Goal: Information Seeking & Learning: Learn about a topic

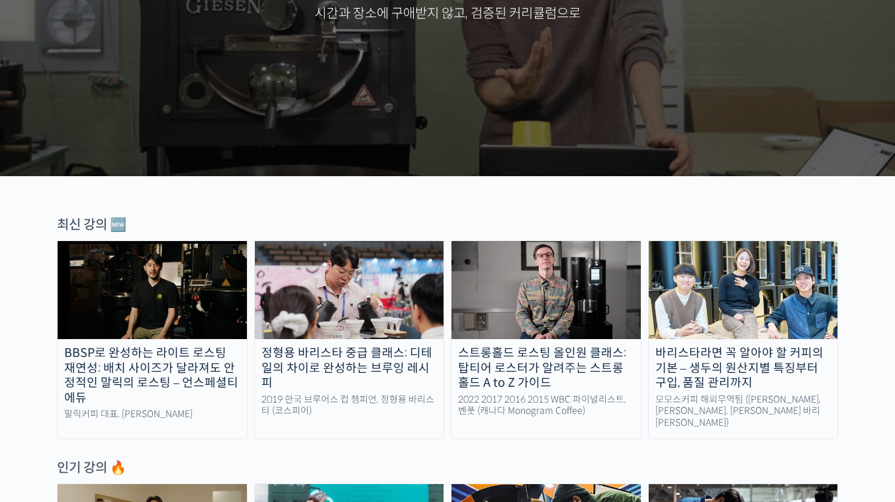
scroll to position [392, 0]
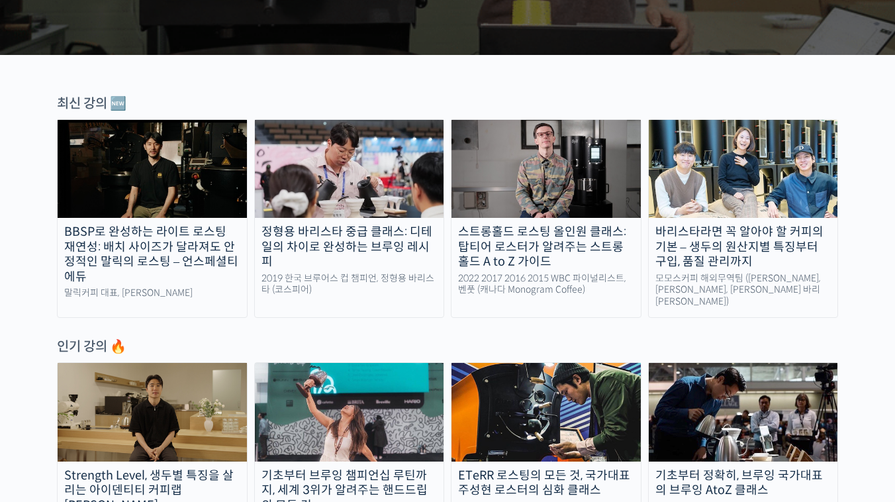
click at [126, 258] on div "BBSP로 완성하는 라이트 로스팅 재연성: 배치 사이즈가 달라져도 안정적인 말릭의 로스팅 – 언스페셜티 에듀" at bounding box center [152, 254] width 189 height 60
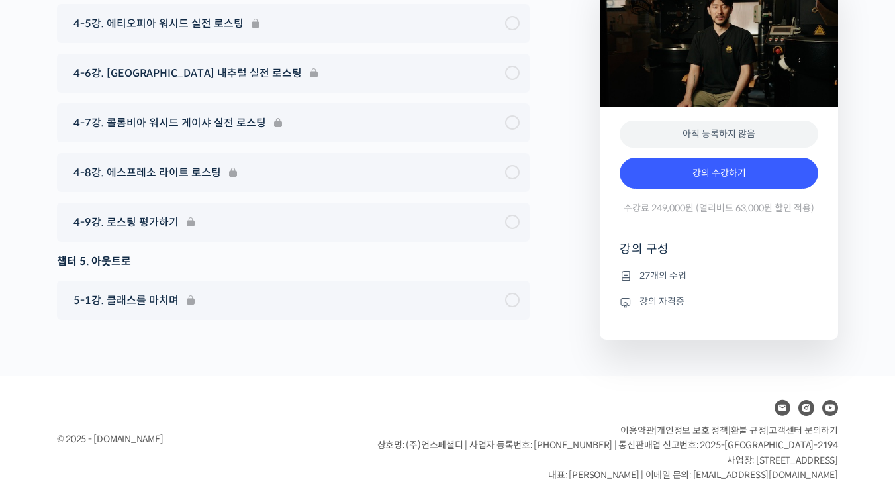
scroll to position [6312, 0]
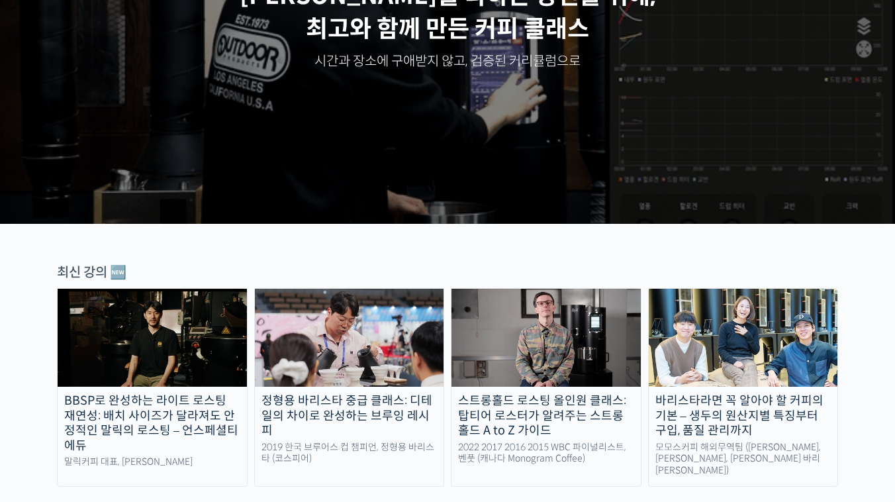
scroll to position [418, 0]
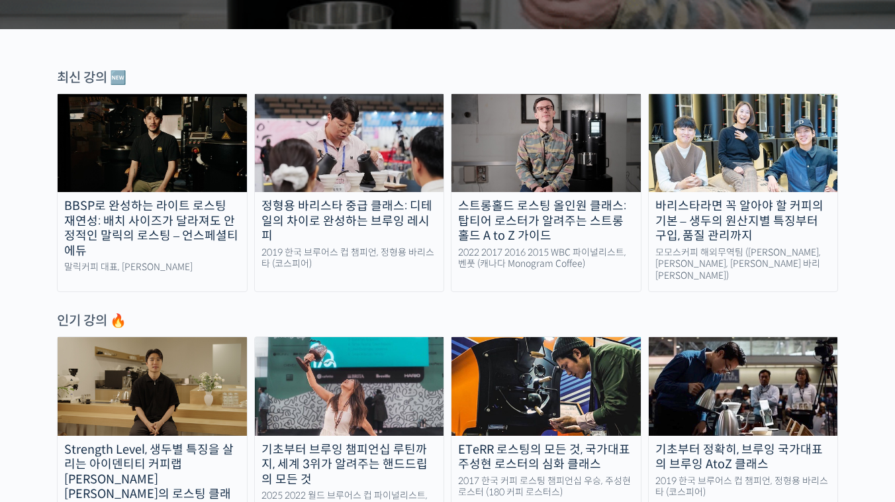
click at [551, 220] on div "스트롱홀드 로스팅 올인원 클래스: 탑티어 로스터가 알려주는 스트롱홀드 A to Z 가이드" at bounding box center [545, 221] width 189 height 45
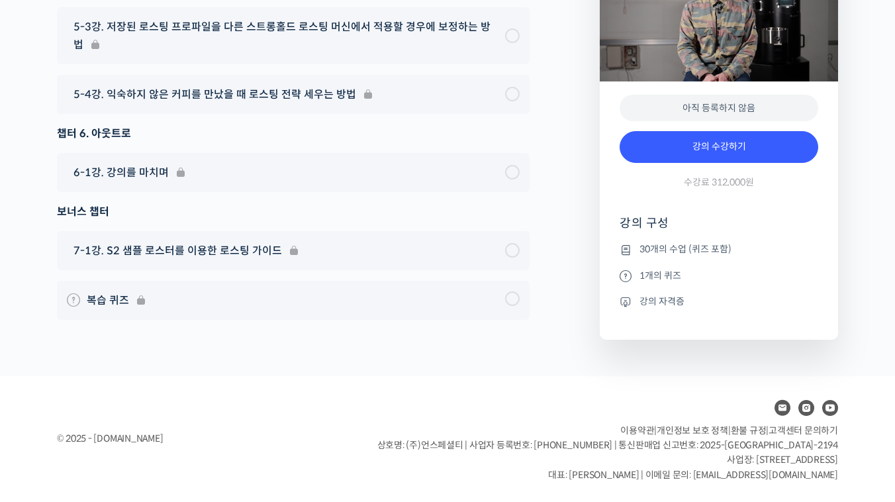
scroll to position [7977, 0]
